Goal: Task Accomplishment & Management: Complete application form

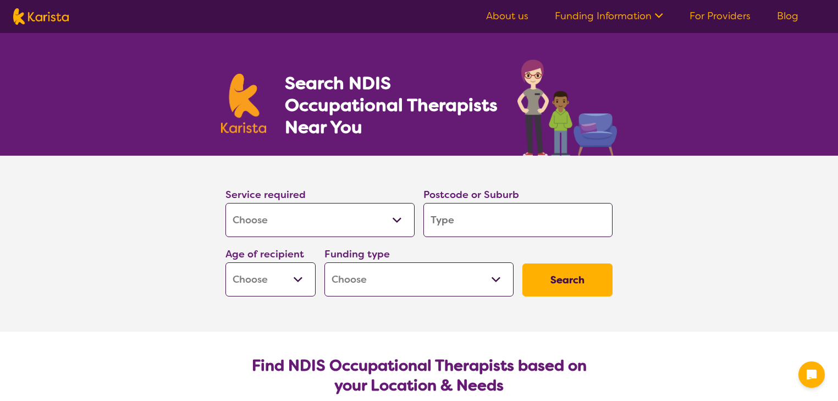
select select "[MEDICAL_DATA]"
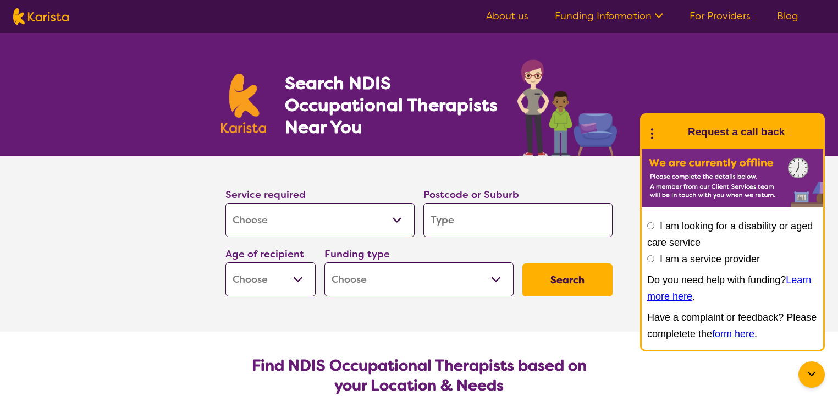
click at [453, 222] on input "search" at bounding box center [518, 220] width 189 height 34
type input "2"
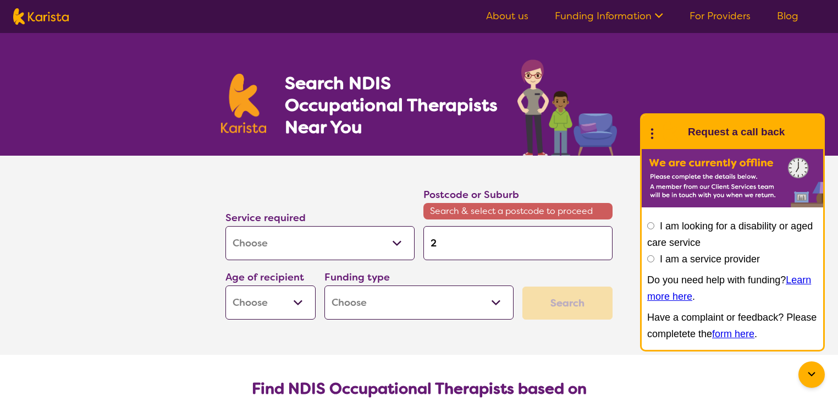
type input "21"
type input "214"
type input "2145"
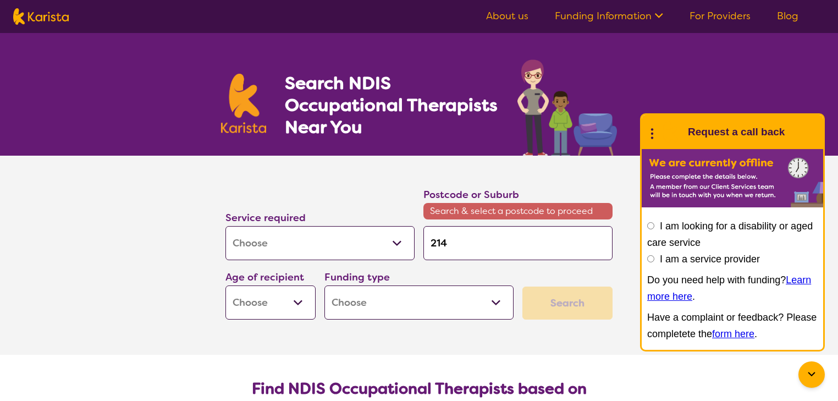
type input "2145"
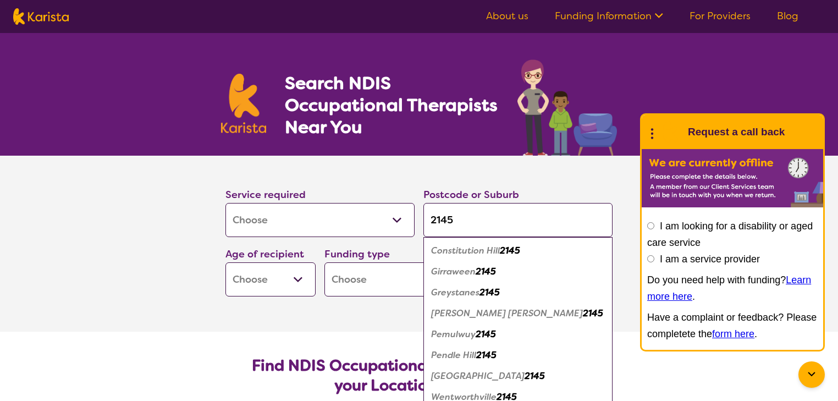
type input "2145"
click at [255, 273] on select "Early Childhood - 0 to 9 Child - 10 to 11 Adolescent - 12 to 17 Adult - 18 to 6…" at bounding box center [271, 279] width 90 height 34
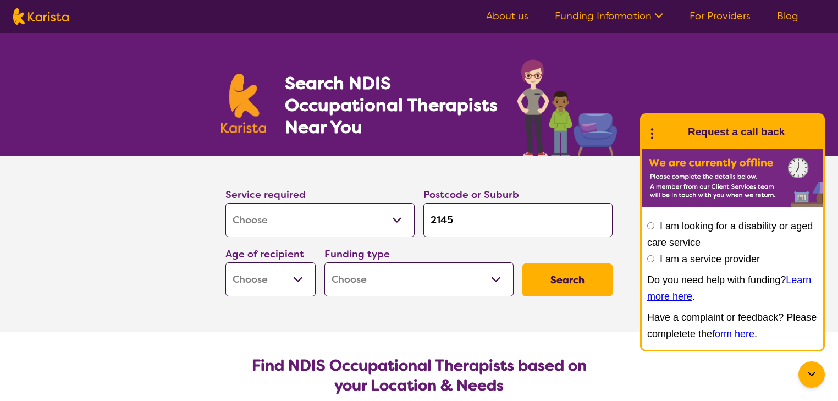
select select "AS"
click at [226, 262] on select "Early Childhood - 0 to 9 Child - 10 to 11 Adolescent - 12 to 17 Adult - 18 to 6…" at bounding box center [271, 279] width 90 height 34
select select "AS"
click at [382, 272] on select "Home Care Package (HCP) National Disability Insurance Scheme (NDIS) I don't know" at bounding box center [419, 279] width 189 height 34
select select "i-don-t-know"
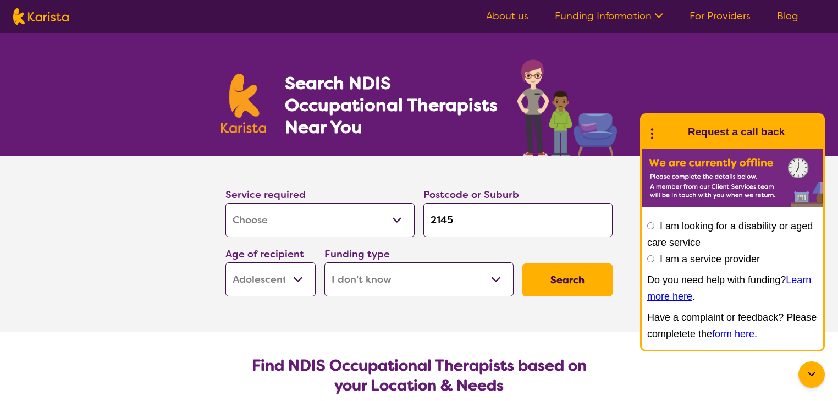
click at [325, 262] on select "Home Care Package (HCP) National Disability Insurance Scheme (NDIS) I don't know" at bounding box center [419, 279] width 189 height 34
select select "i-don-t-know"
click at [591, 282] on button "Search" at bounding box center [568, 279] width 90 height 33
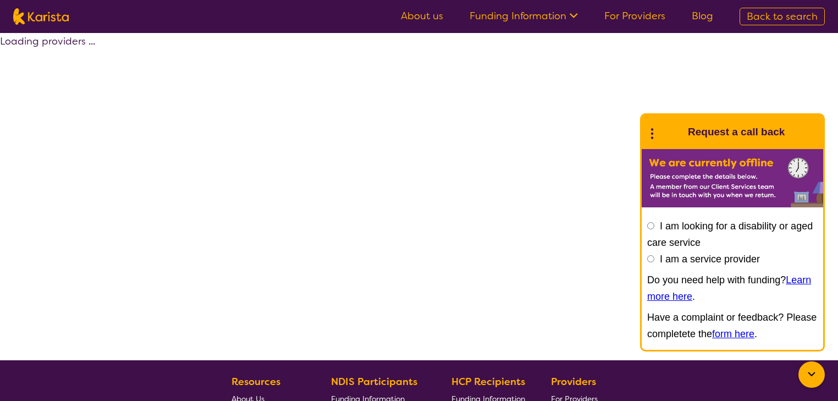
select select "[MEDICAL_DATA]"
select select "AS"
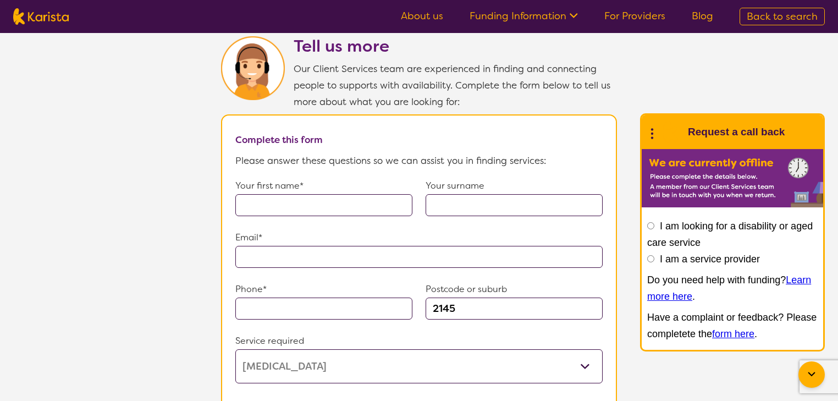
scroll to position [697, 0]
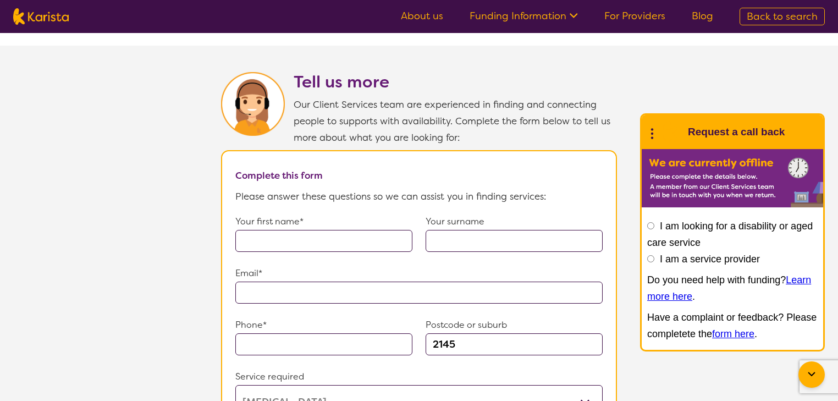
click at [304, 236] on input "text" at bounding box center [323, 241] width 177 height 22
type input "[PERSON_NAME]"
type input "Ketley"
type input "**********"
type input "0414698949"
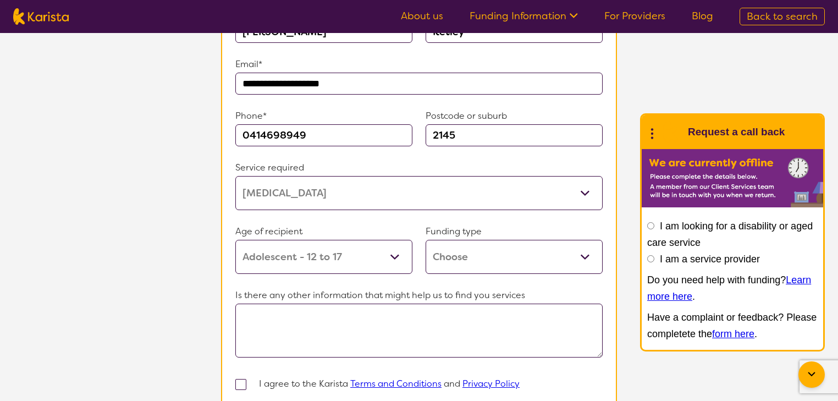
scroll to position [908, 0]
click at [530, 194] on select "Allied Health Assistant Assessment ([MEDICAL_DATA] or [MEDICAL_DATA]) Behaviour…" at bounding box center [418, 191] width 367 height 34
click at [235, 174] on select "Allied Health Assistant Assessment ([MEDICAL_DATA] or [MEDICAL_DATA]) Behaviour…" at bounding box center [418, 191] width 367 height 34
click at [523, 180] on select "Allied Health Assistant Assessment ([MEDICAL_DATA] or [MEDICAL_DATA]) Behaviour…" at bounding box center [418, 191] width 367 height 34
select select "[MEDICAL_DATA]"
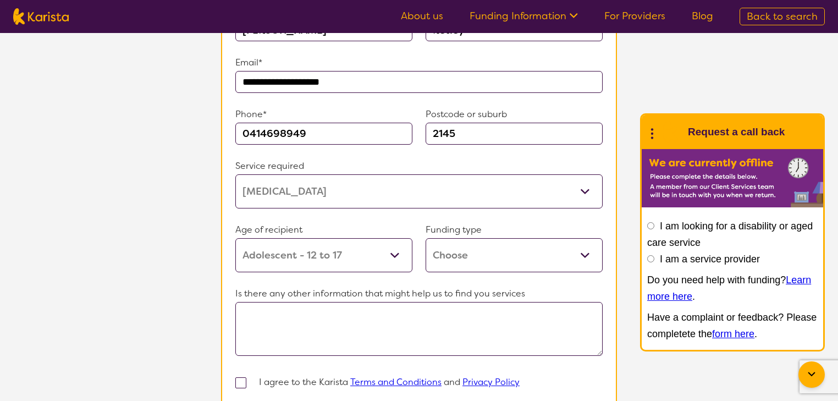
click at [235, 174] on select "Allied Health Assistant Assessment ([MEDICAL_DATA] or [MEDICAL_DATA]) Behaviour…" at bounding box center [418, 191] width 367 height 34
click at [483, 244] on select "Home Care Package (HCP) Home Care Package - Level 1 Home Care Package - Level 2…" at bounding box center [514, 255] width 177 height 34
select select "i-don-t-know"
click at [426, 238] on select "Home Care Package (HCP) Home Care Package - Level 1 Home Care Package - Level 2…" at bounding box center [514, 255] width 177 height 34
click at [451, 328] on textarea at bounding box center [418, 329] width 367 height 54
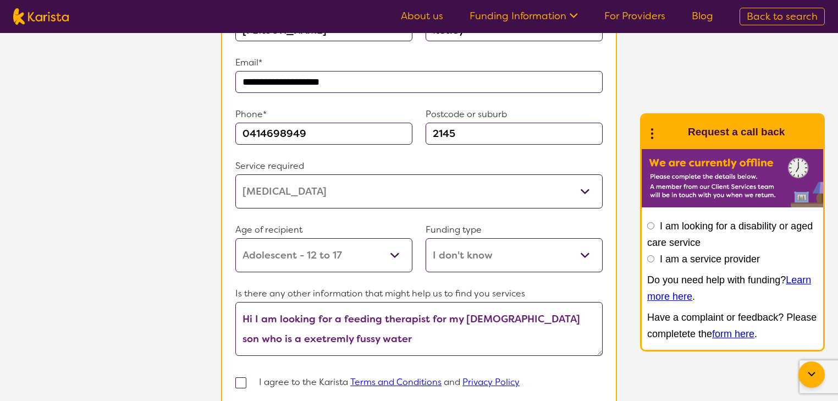
click at [450, 321] on textarea "Hi I am looking for a feeding therapist for my [DEMOGRAPHIC_DATA] son who is a …" at bounding box center [418, 329] width 367 height 54
click at [261, 328] on textarea "Hi I am looking for a feeding therapist for my [DEMOGRAPHIC_DATA] son who is a …" at bounding box center [418, 329] width 367 height 54
drag, startPoint x: 261, startPoint y: 328, endPoint x: 266, endPoint y: 321, distance: 9.0
click at [266, 321] on textarea "Hi I am looking for a feeding therapist for my [DEMOGRAPHIC_DATA] son who is a …" at bounding box center [418, 329] width 367 height 54
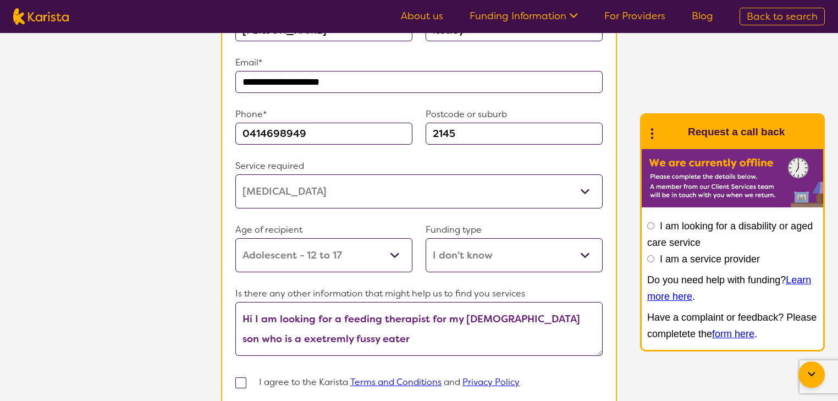
click at [268, 326] on textarea "Hi I am looking for a feeding therapist for my [DEMOGRAPHIC_DATA] son who is a …" at bounding box center [418, 329] width 367 height 54
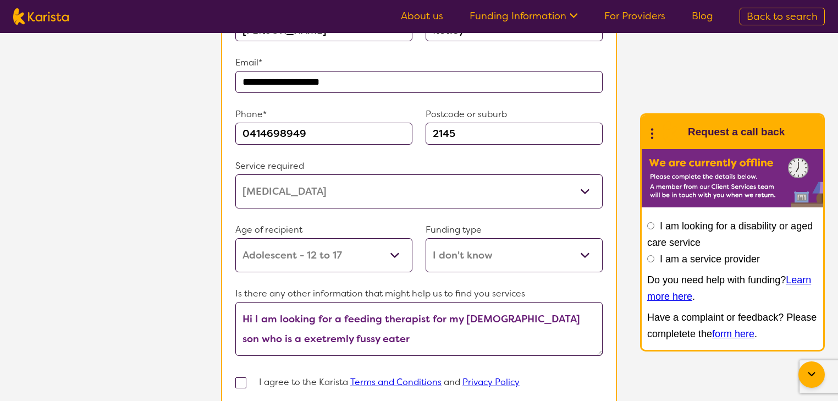
click at [268, 326] on textarea "Hi I am looking for a feeding therapist for my [DEMOGRAPHIC_DATA] son who is a …" at bounding box center [418, 329] width 367 height 54
type textarea "Hi I am looking for a feeding therapist for my [DEMOGRAPHIC_DATA] son who is a …"
click at [242, 377] on span at bounding box center [240, 382] width 11 height 11
click at [252, 378] on input "checkbox" at bounding box center [255, 381] width 7 height 7
checkbox input "true"
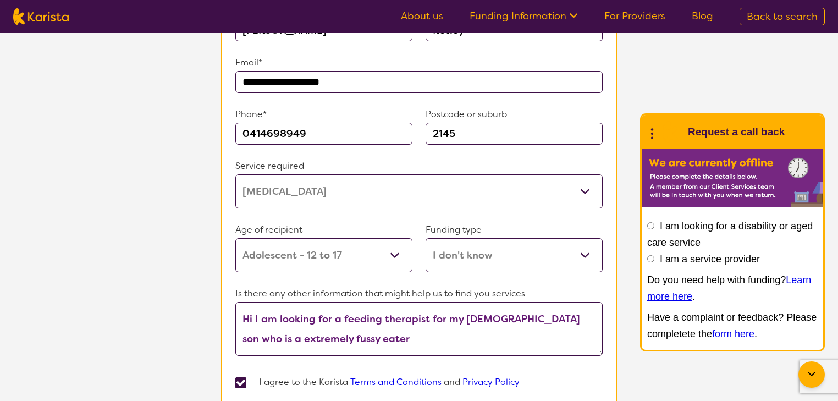
scroll to position [1046, 0]
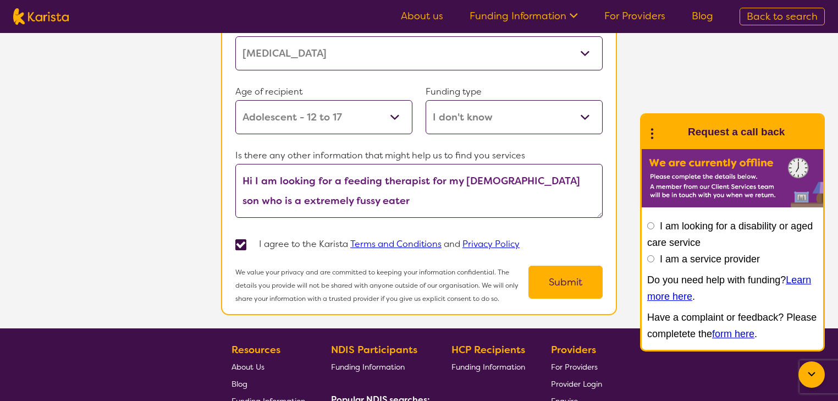
click at [566, 270] on button "Submit" at bounding box center [566, 282] width 74 height 33
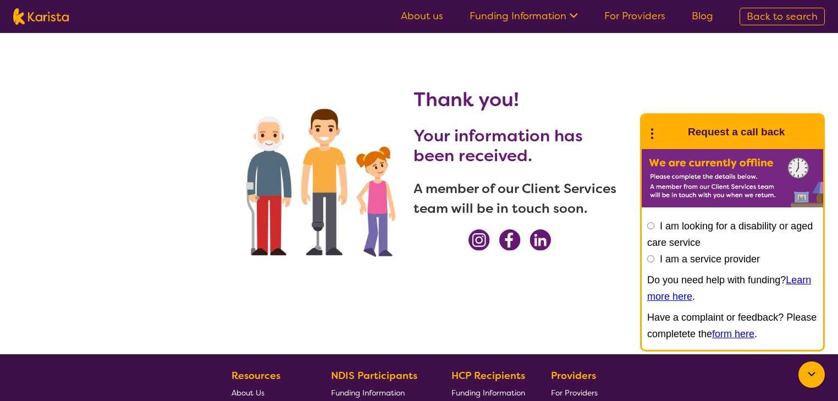
scroll to position [0, 0]
